Goal: Connect with others: Connect with other users

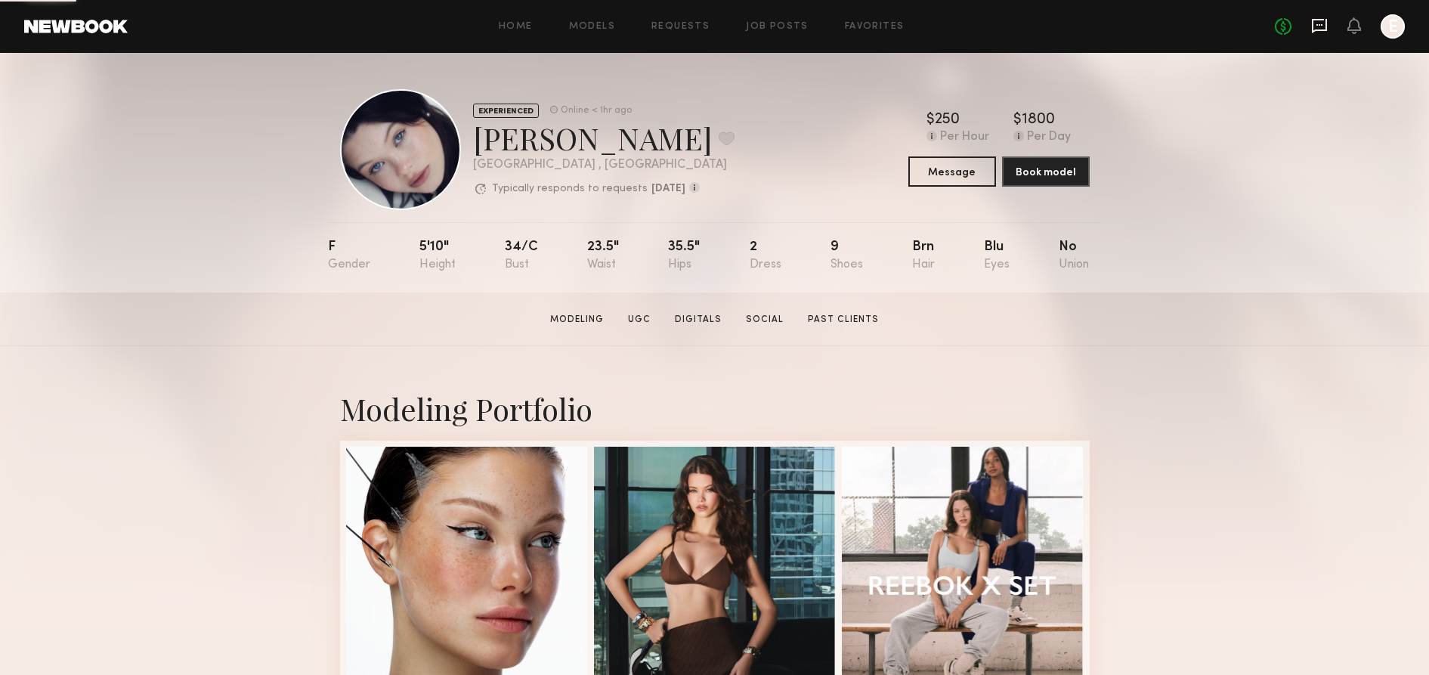
click at [1320, 19] on icon at bounding box center [1319, 26] width 15 height 14
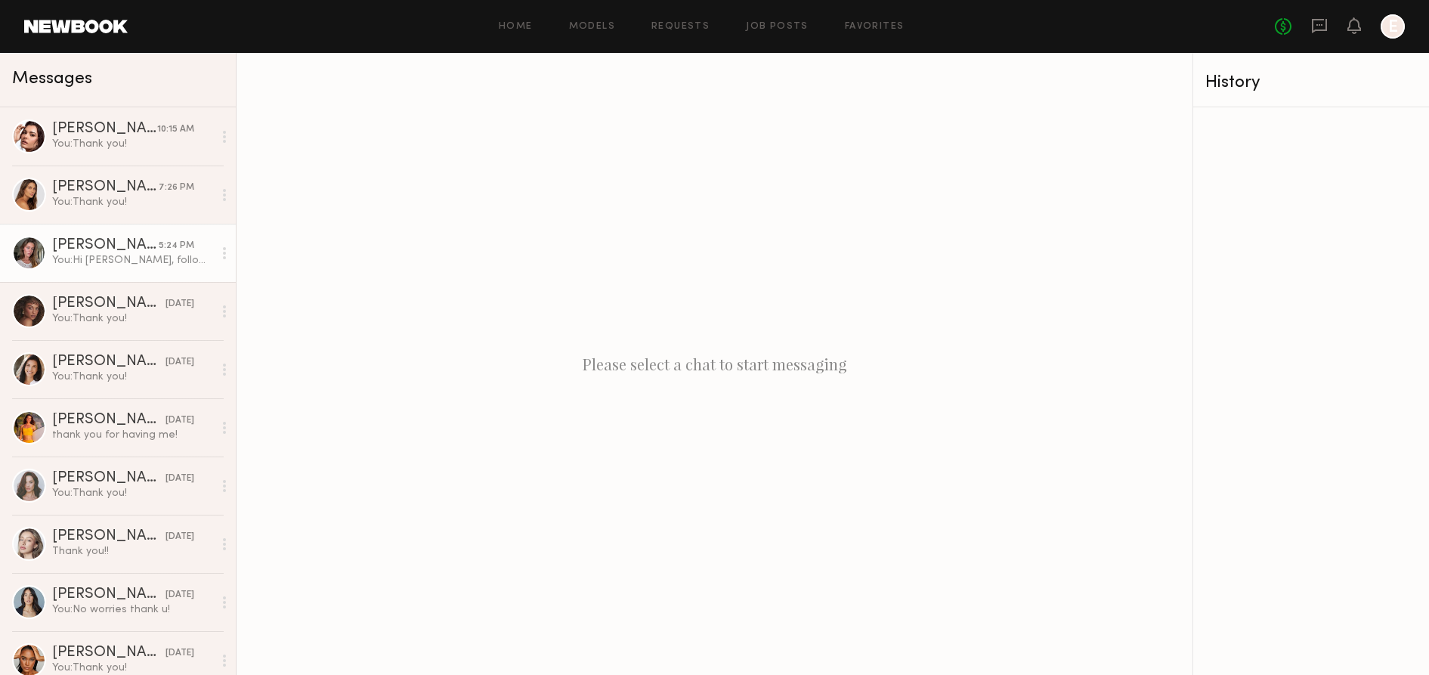
click at [131, 249] on div "[PERSON_NAME]" at bounding box center [105, 245] width 107 height 15
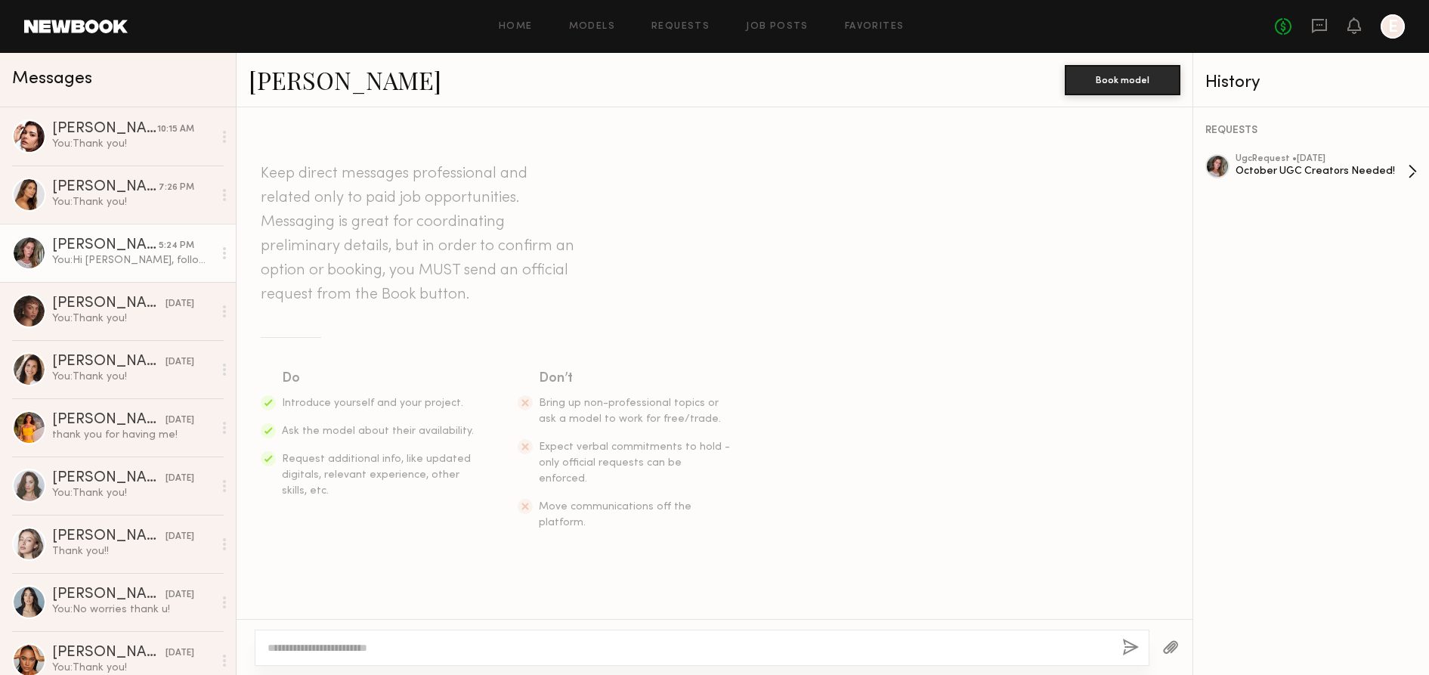
click at [1277, 158] on div "ugc Request • 09/24/2025" at bounding box center [1322, 159] width 172 height 10
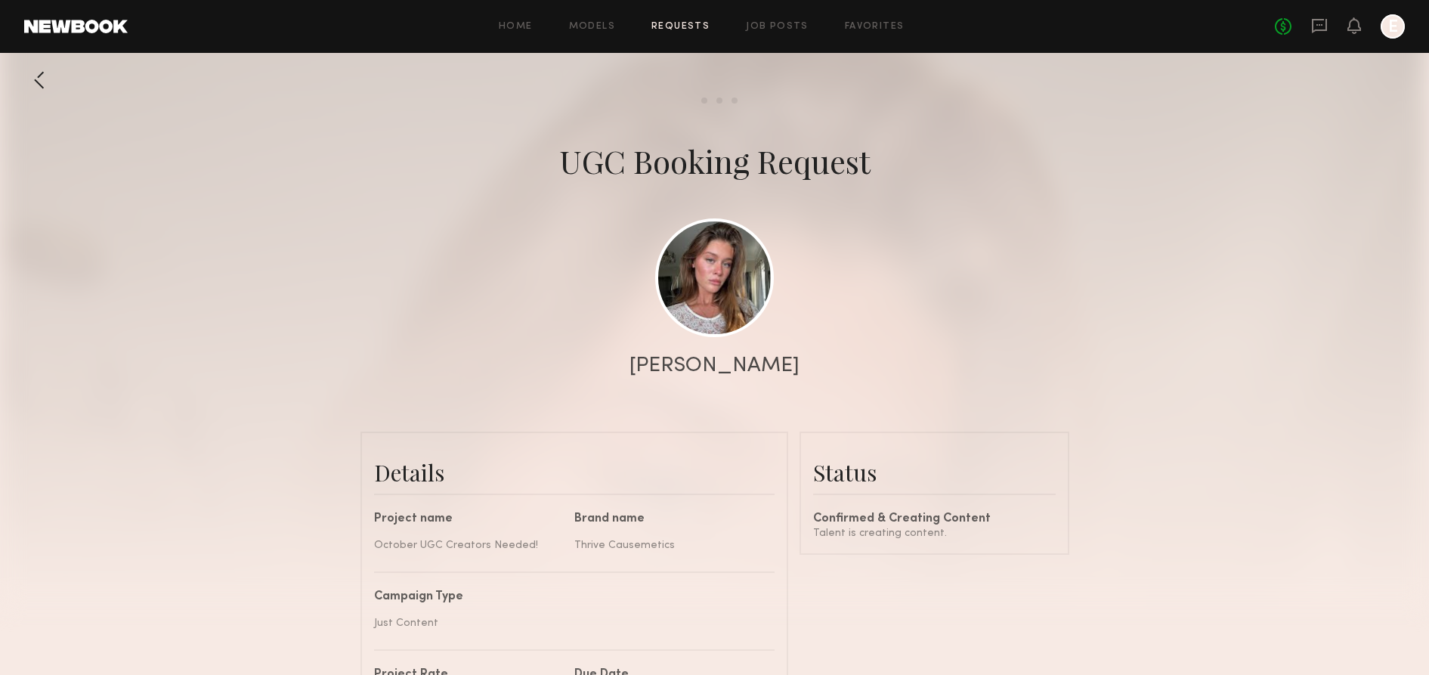
scroll to position [1534, 0]
click at [710, 311] on link at bounding box center [714, 277] width 119 height 119
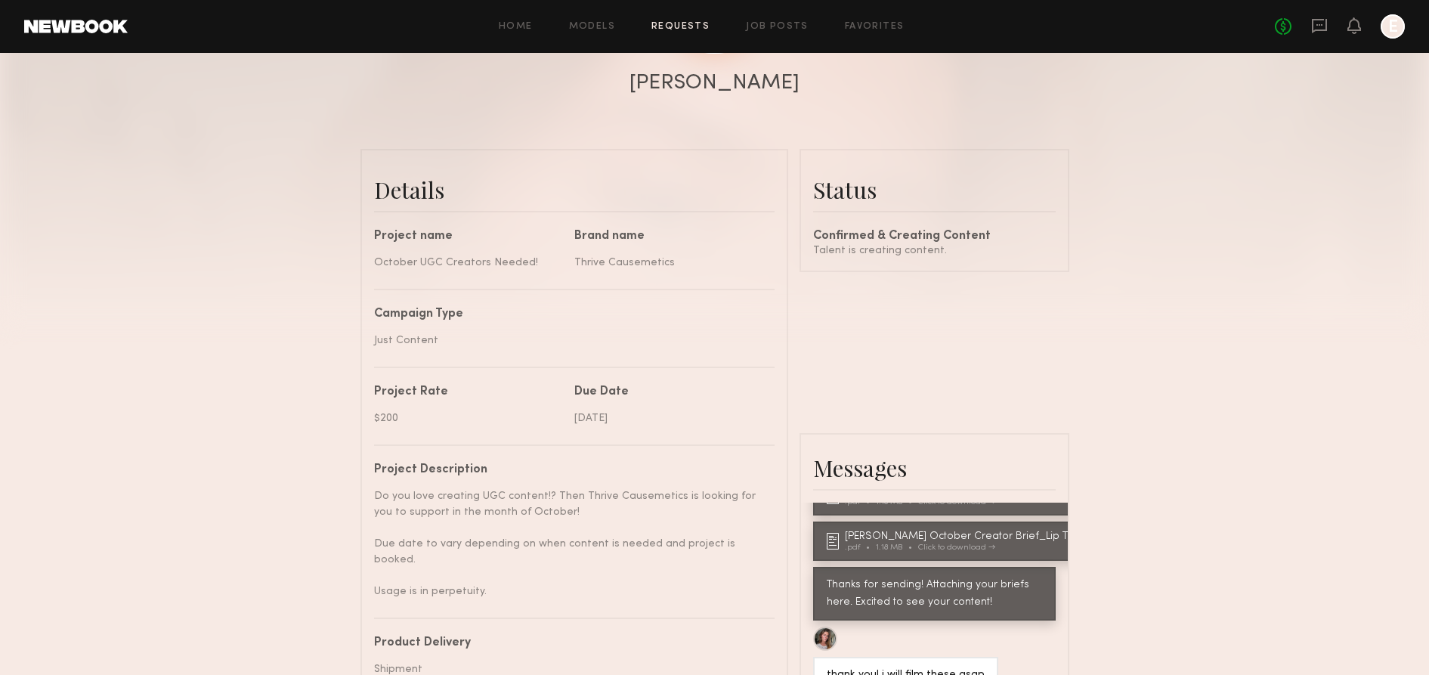
scroll to position [776, 0]
